Goal: Entertainment & Leisure: Consume media (video, audio)

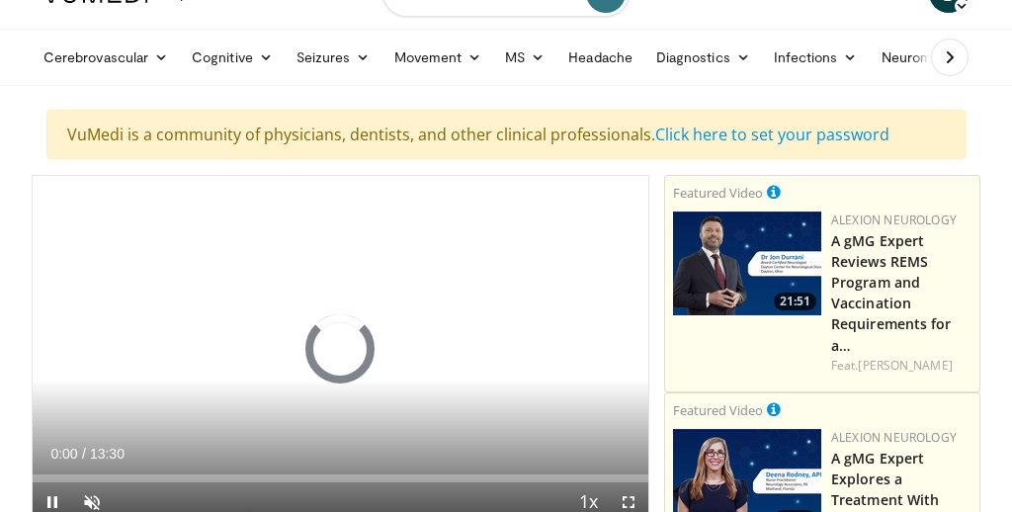
scroll to position [49, 0]
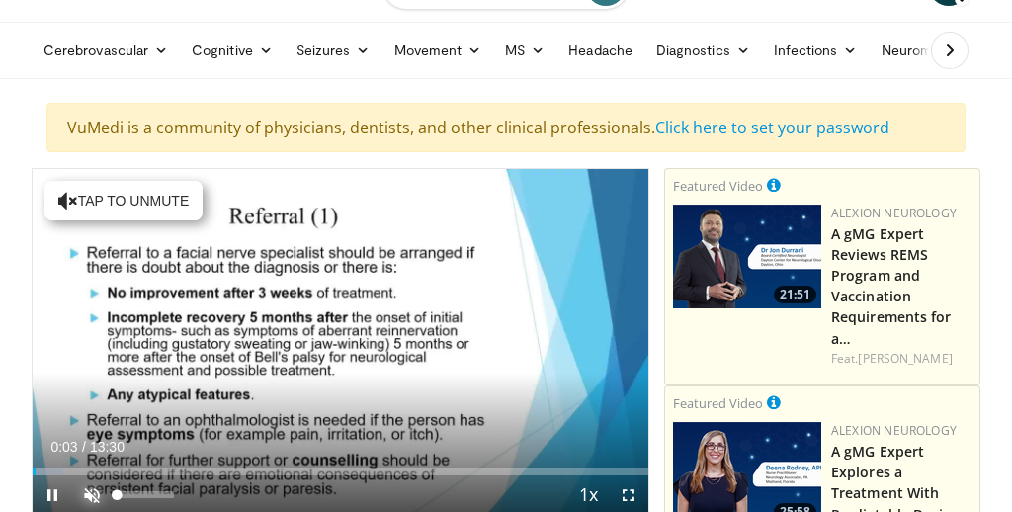
click at [89, 486] on span "Video Player" at bounding box center [92, 495] width 40 height 40
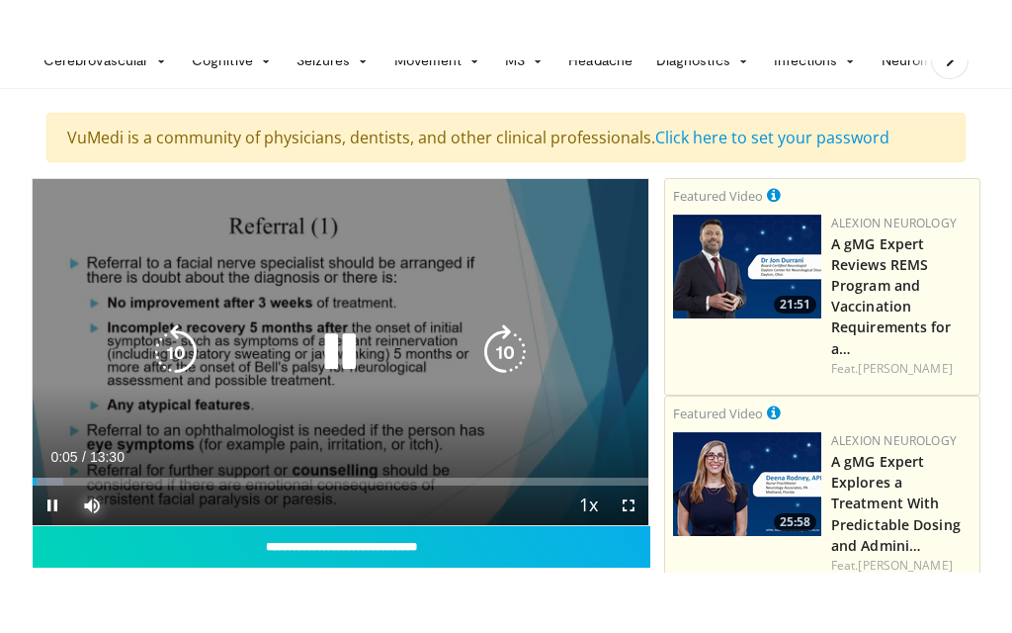
scroll to position [102, 0]
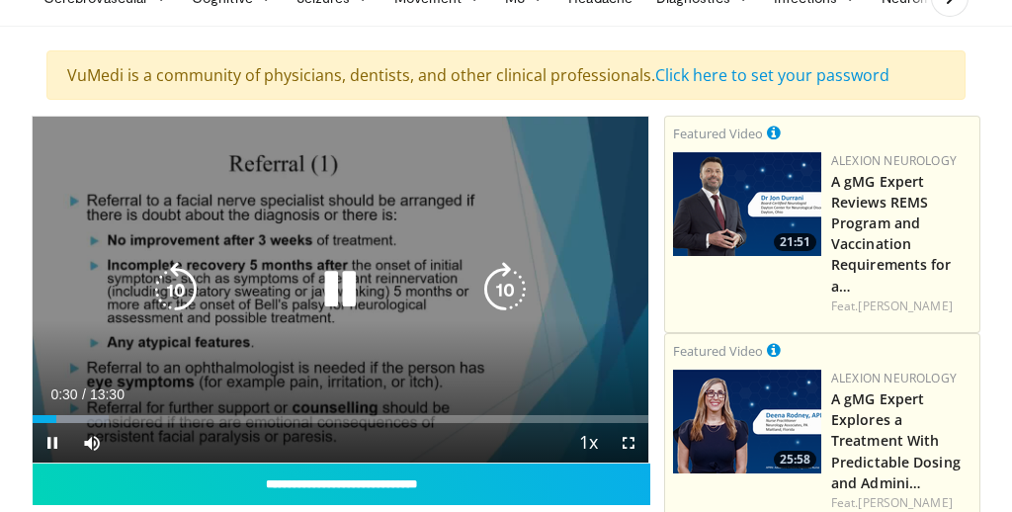
click at [332, 283] on icon "Video Player" at bounding box center [339, 289] width 55 height 55
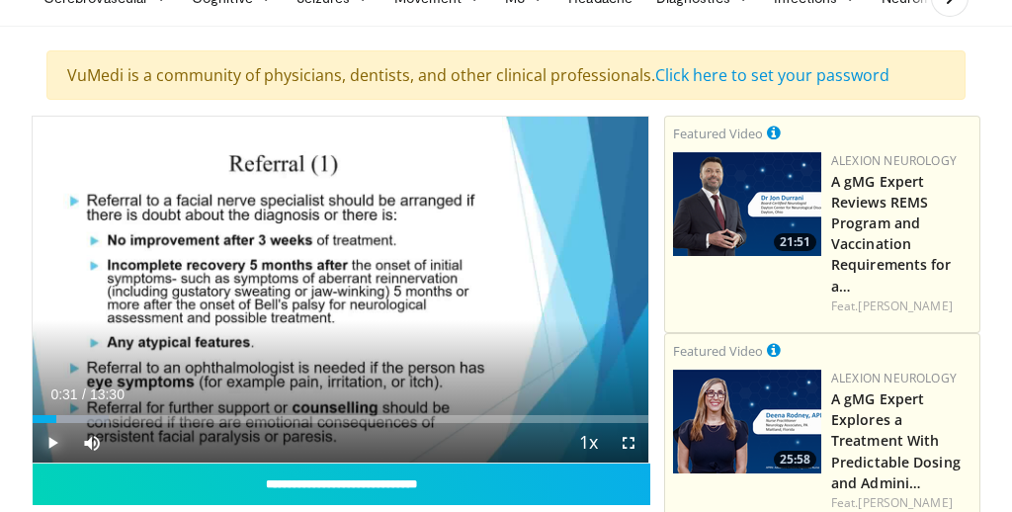
click at [52, 433] on span "Video Player" at bounding box center [53, 443] width 40 height 40
drag, startPoint x: 173, startPoint y: 443, endPoint x: 190, endPoint y: 443, distance: 16.8
click at [190, 443] on div "Mute 100%" at bounding box center [141, 443] width 138 height 40
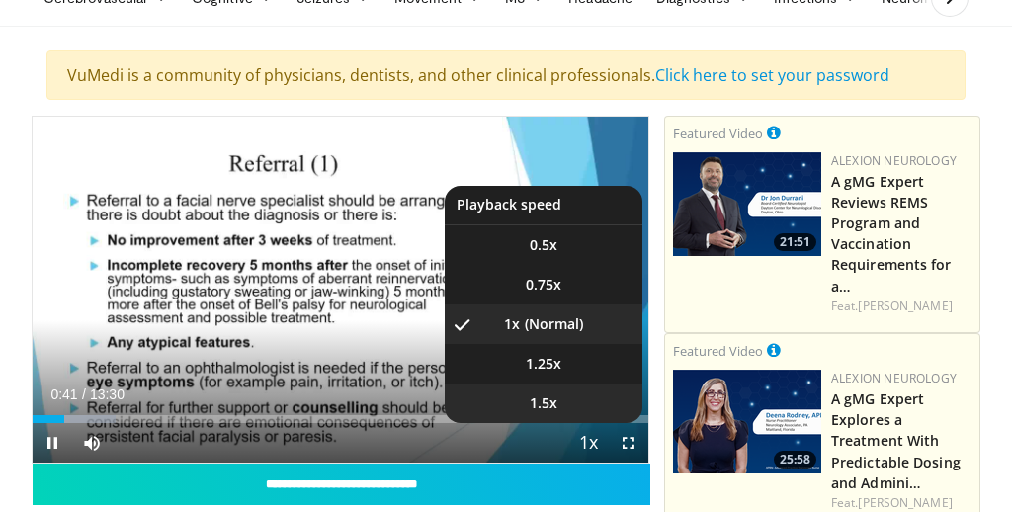
click at [550, 403] on span "1.5x" at bounding box center [544, 403] width 28 height 20
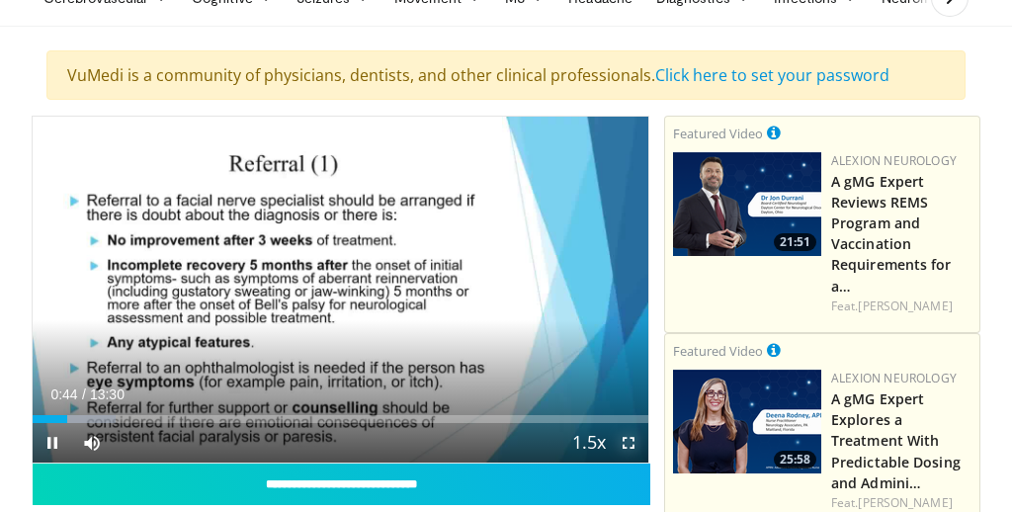
click at [628, 442] on span "Video Player" at bounding box center [629, 443] width 40 height 40
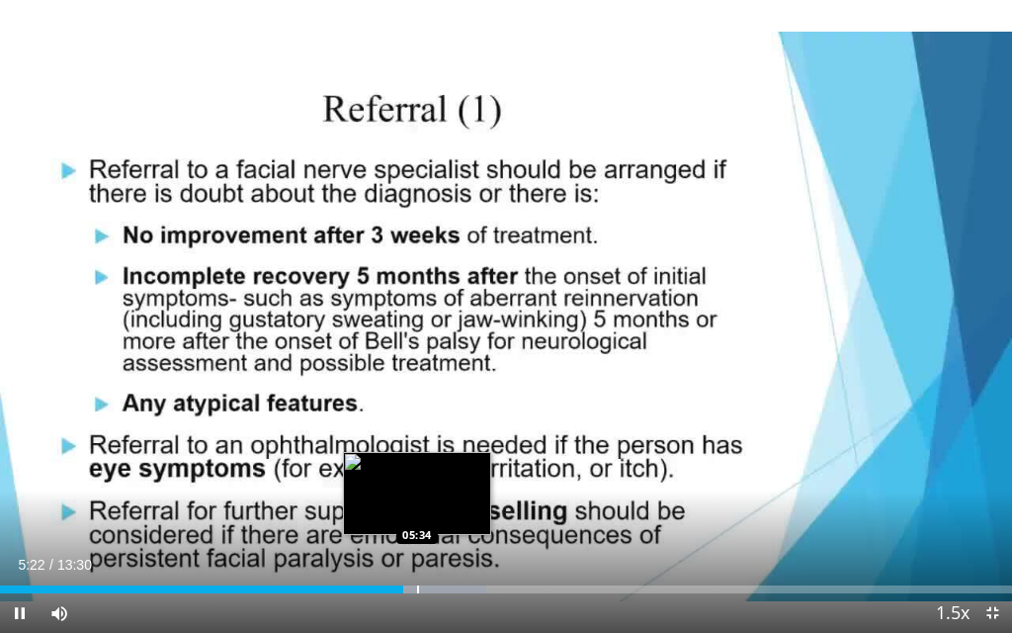
click at [417, 511] on div "Progress Bar" at bounding box center [418, 589] width 2 height 8
click at [434, 511] on div "Progress Bar" at bounding box center [435, 589] width 2 height 8
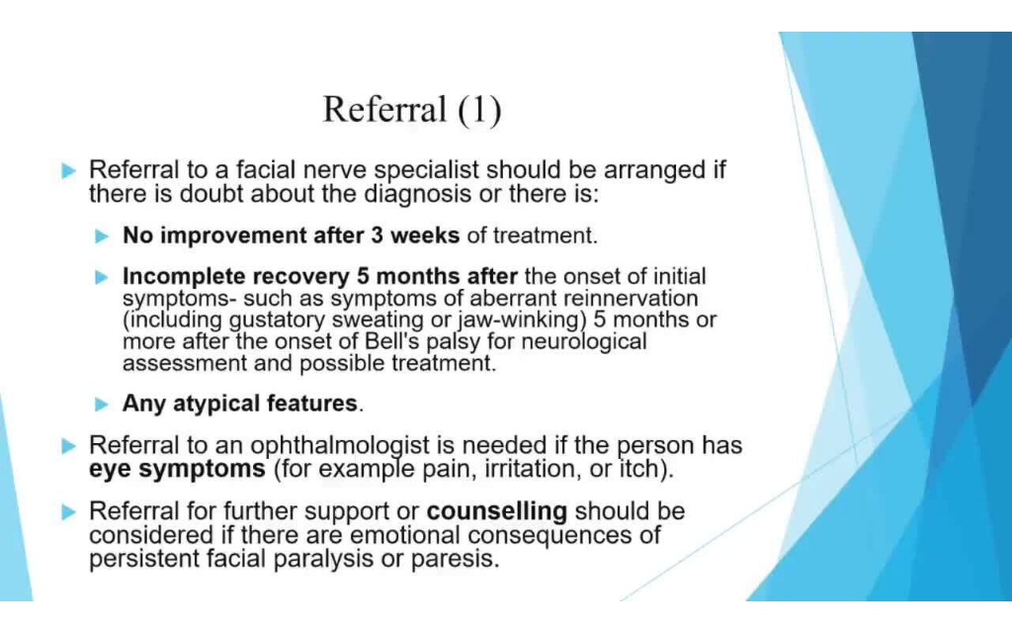
click at [471, 511] on div "10 seconds Tap to unmute" at bounding box center [506, 316] width 1012 height 633
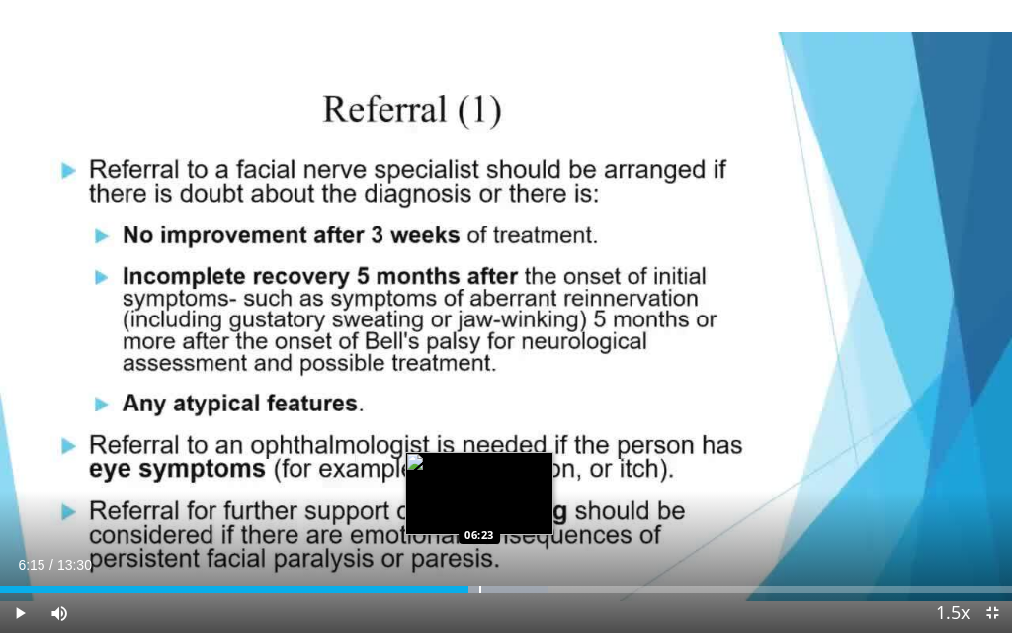
click at [477, 511] on div "Progress Bar" at bounding box center [488, 589] width 122 height 8
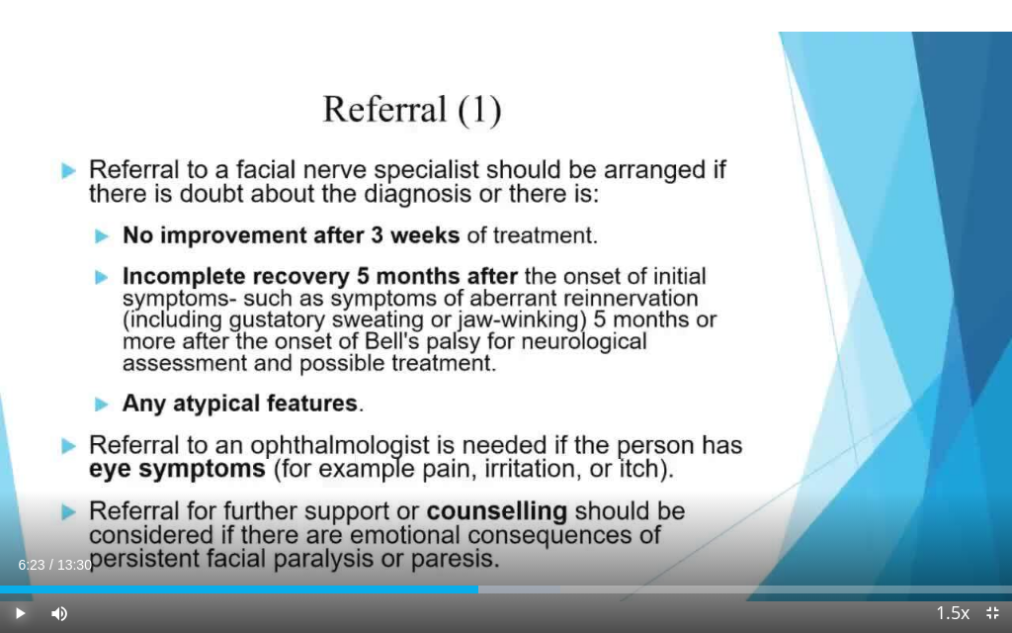
click at [22, 511] on span "Video Player" at bounding box center [20, 613] width 40 height 40
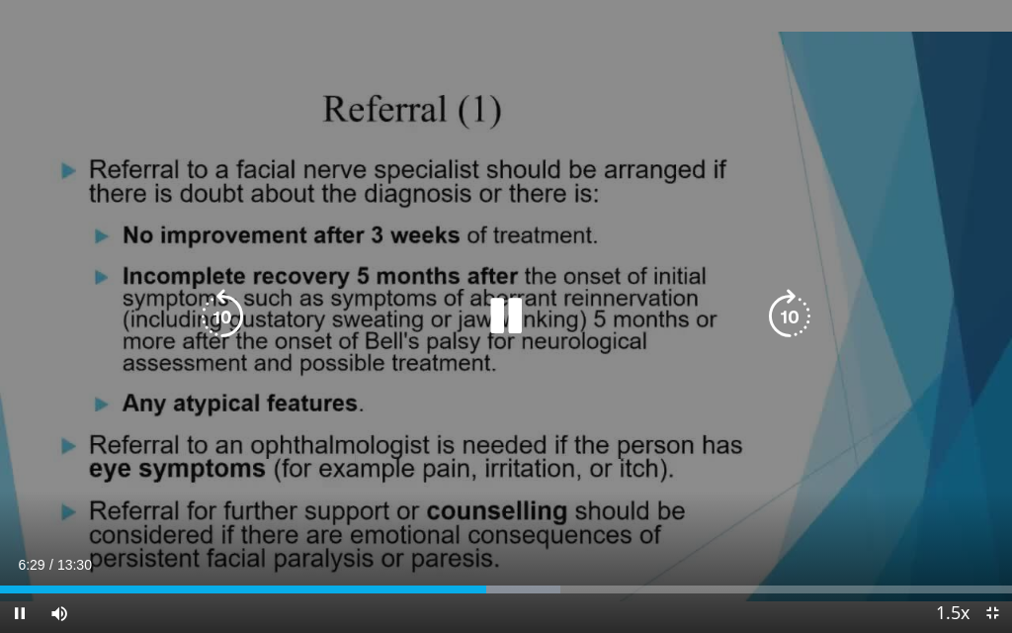
click at [784, 310] on icon "Video Player" at bounding box center [789, 316] width 55 height 55
click at [788, 307] on icon "Video Player" at bounding box center [789, 316] width 55 height 55
click at [789, 315] on icon "Video Player" at bounding box center [789, 316] width 55 height 55
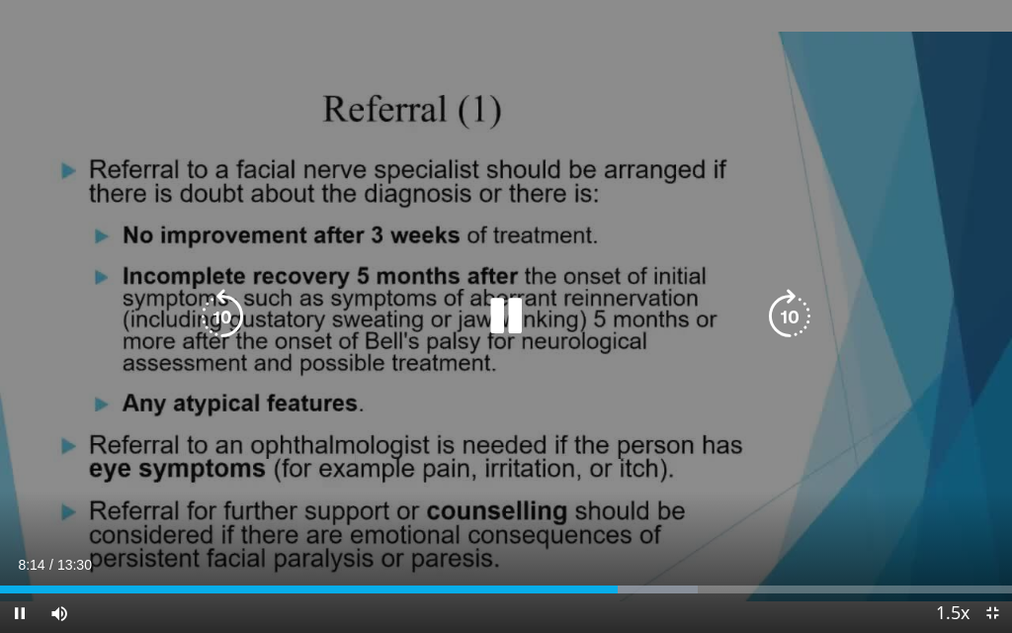
click at [793, 307] on icon "Video Player" at bounding box center [789, 316] width 55 height 55
click at [787, 313] on icon "Video Player" at bounding box center [789, 316] width 55 height 55
click at [788, 310] on icon "Video Player" at bounding box center [789, 316] width 55 height 55
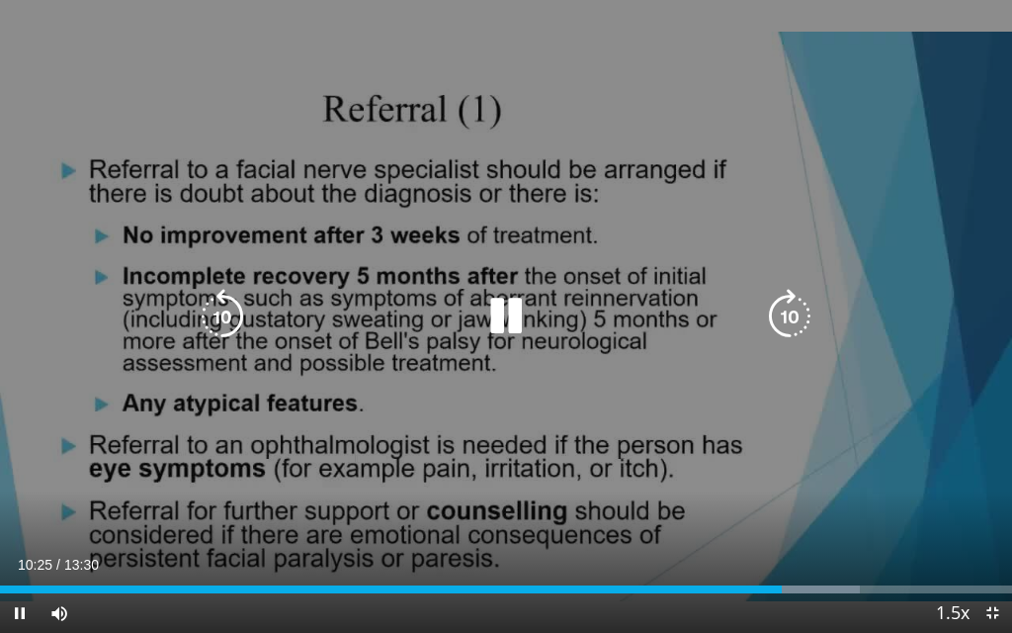
click at [790, 316] on icon "Video Player" at bounding box center [789, 316] width 55 height 55
click at [798, 314] on icon "Video Player" at bounding box center [789, 316] width 55 height 55
click at [794, 308] on icon "Video Player" at bounding box center [789, 316] width 55 height 55
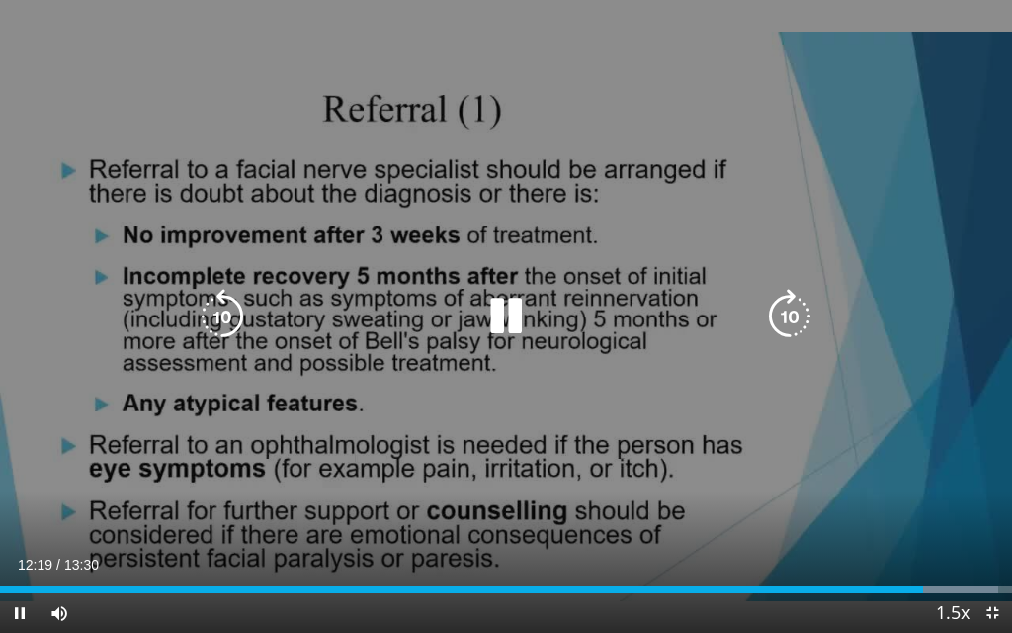
click at [791, 316] on icon "Video Player" at bounding box center [789, 316] width 55 height 55
click at [782, 316] on icon "Video Player" at bounding box center [789, 316] width 55 height 55
